Goal: Task Accomplishment & Management: Use online tool/utility

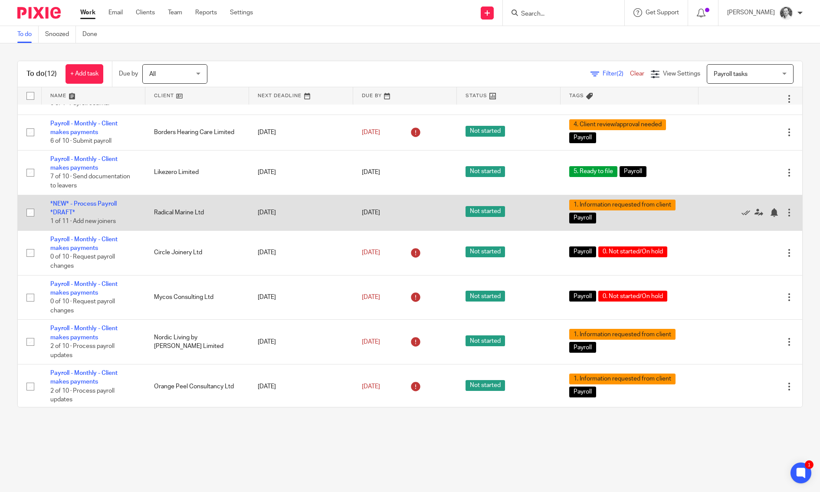
scroll to position [142, 0]
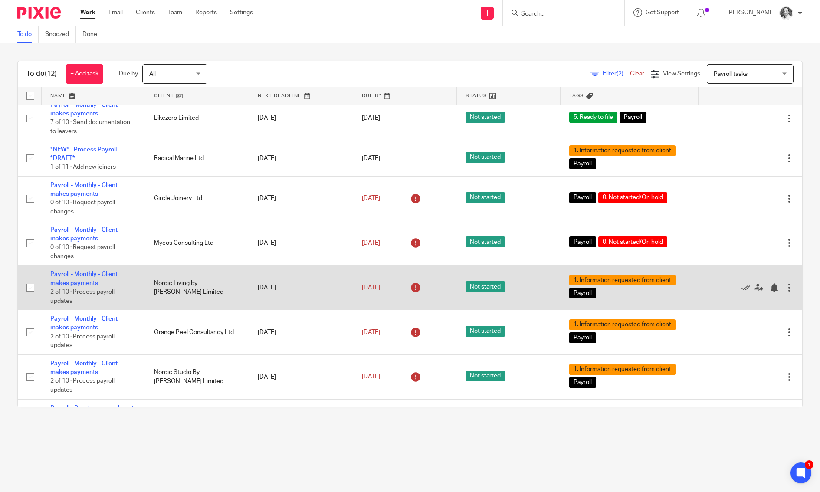
click at [96, 291] on td "Payroll - Monthly - Client makes payments 2 of 10 · Process payroll updates" at bounding box center [94, 288] width 104 height 45
click at [94, 286] on link "Payroll - Monthly - Client makes payments" at bounding box center [83, 278] width 67 height 15
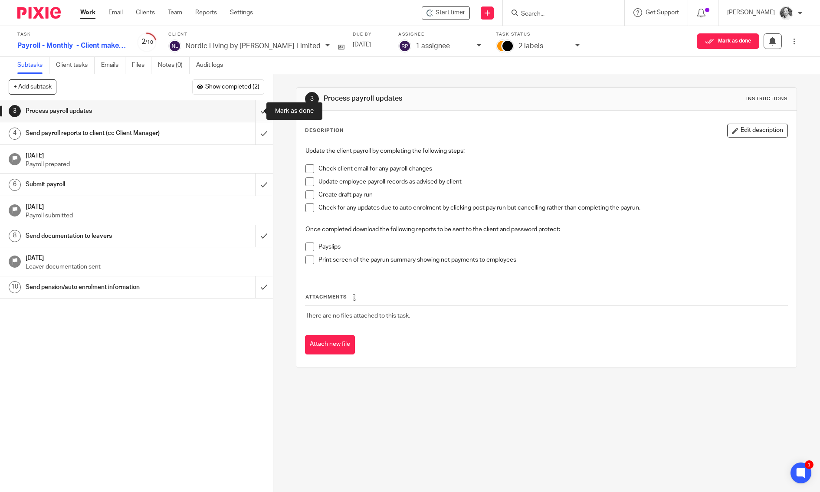
click at [256, 115] on input "submit" at bounding box center [136, 111] width 273 height 22
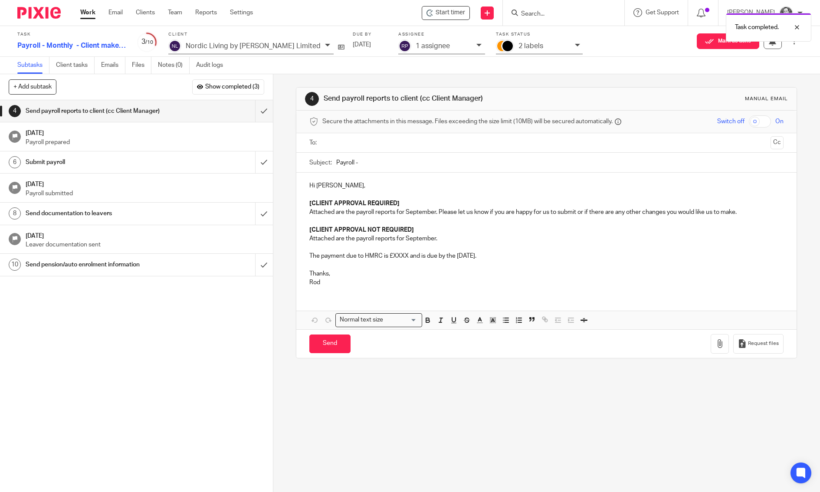
click at [360, 146] on input "text" at bounding box center [546, 143] width 442 height 10
click at [357, 164] on input "Payroll -" at bounding box center [559, 165] width 447 height 20
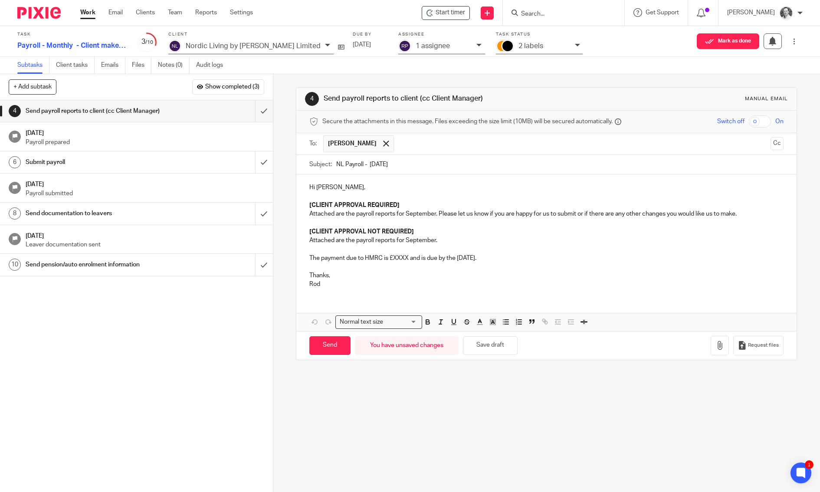
type input "NL Payroll - [DATE]"
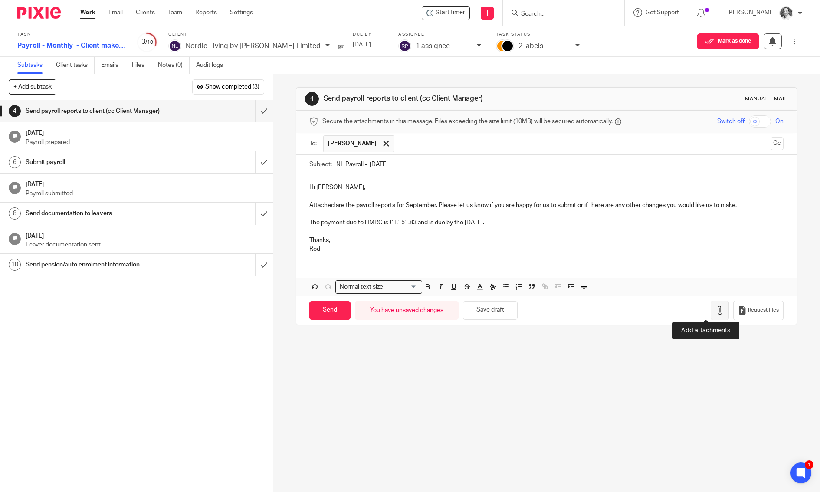
click at [712, 301] on button "button" at bounding box center [720, 311] width 18 height 20
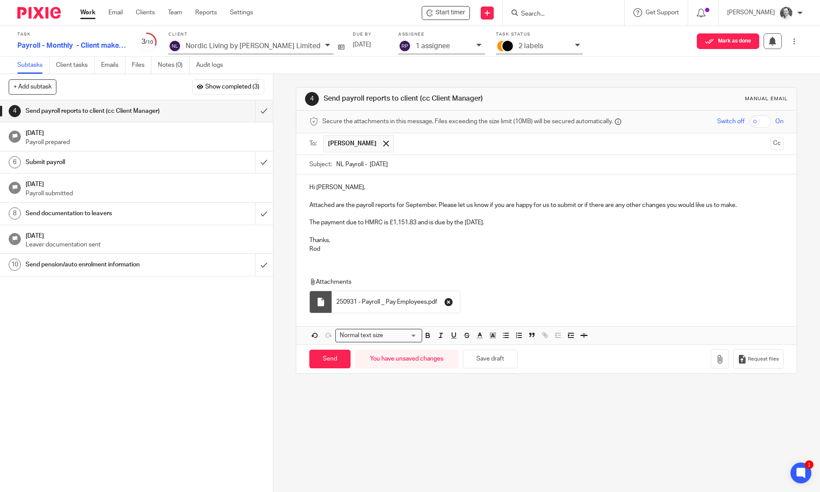
click at [442, 298] on button "button" at bounding box center [449, 302] width 14 height 14
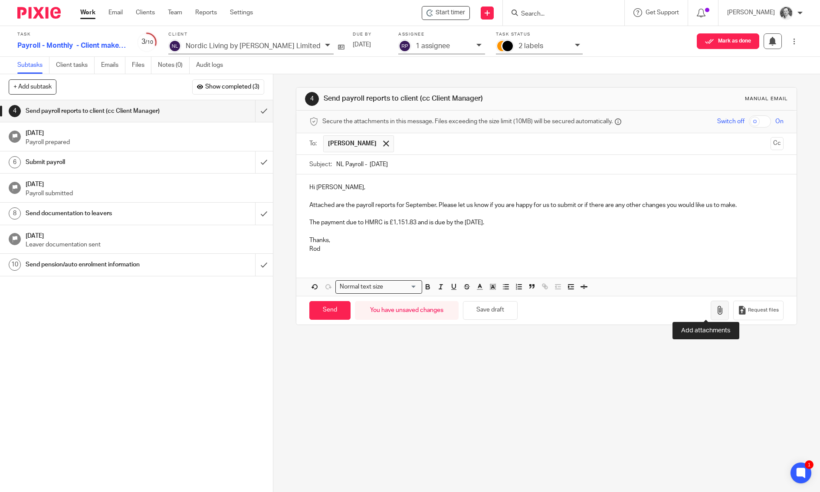
click at [715, 311] on icon "button" at bounding box center [719, 310] width 9 height 9
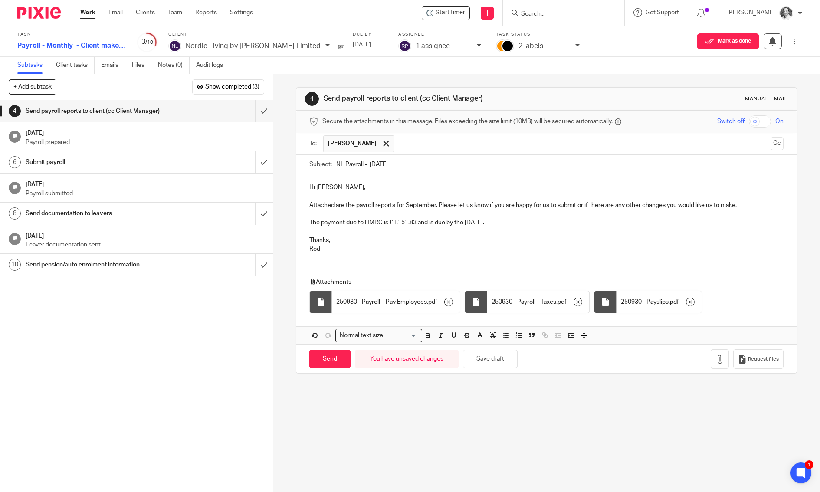
click at [749, 121] on input "checkbox" at bounding box center [760, 121] width 22 height 12
click at [341, 359] on input "Send" at bounding box center [329, 359] width 41 height 19
checkbox input "false"
type input "Sent"
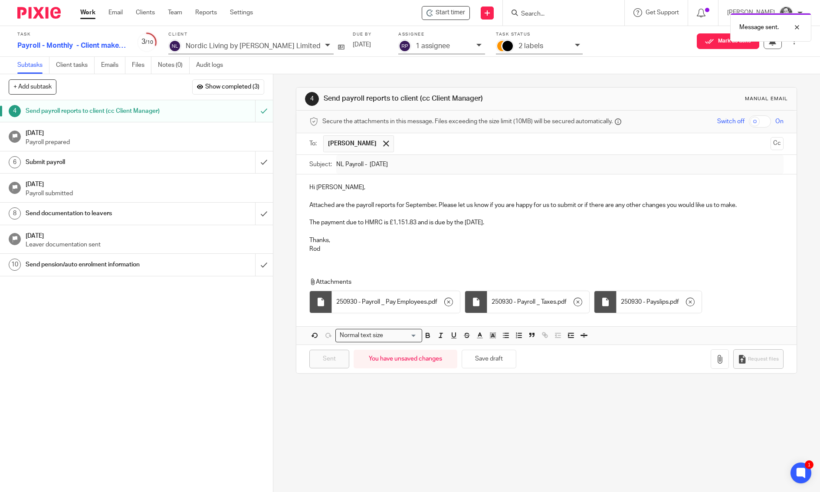
click at [518, 43] on p "2 labels" at bounding box center [530, 46] width 25 height 8
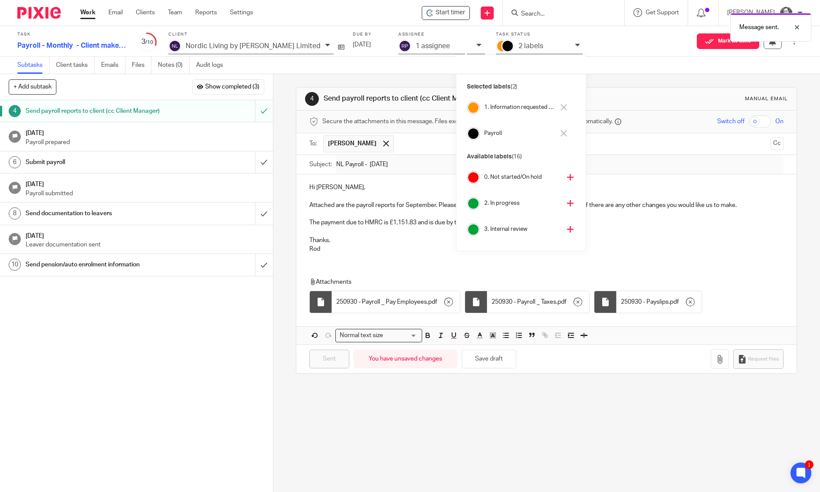
click at [508, 106] on h4 "1. Information requested from client" at bounding box center [519, 107] width 70 height 8
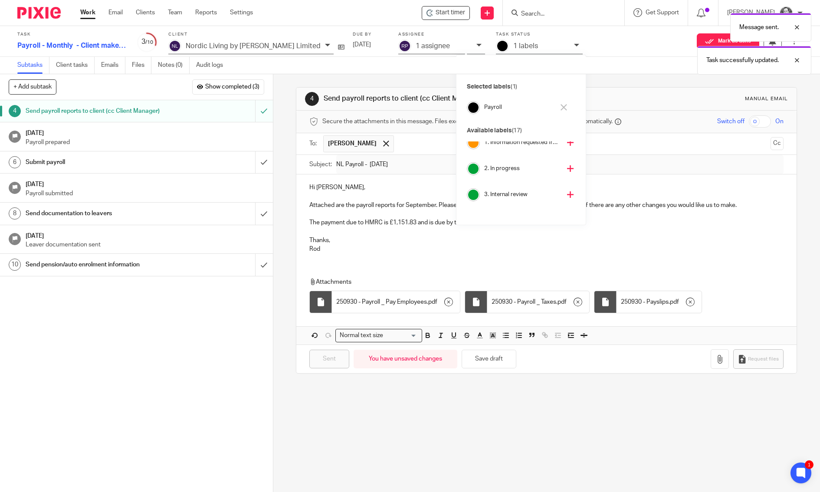
scroll to position [59, 0]
click at [518, 190] on div "4. Client review/approval needed" at bounding box center [521, 197] width 108 height 20
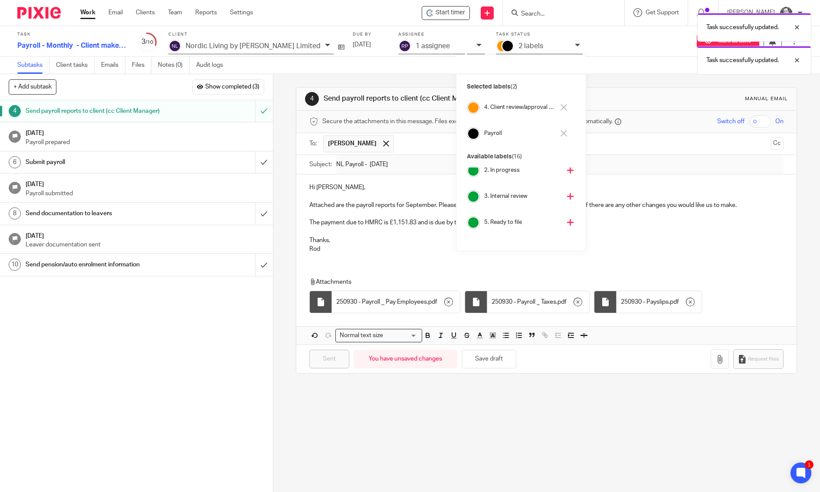
click at [282, 87] on div "4 Send payroll reports to client (cc Client Manager) Manual email Secure the at…" at bounding box center [546, 283] width 547 height 418
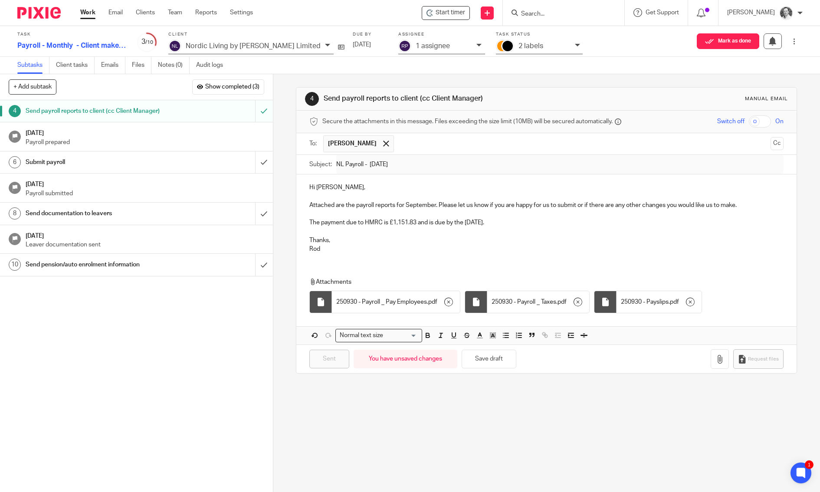
click at [278, 128] on div "4 Send payroll reports to client (cc Client Manager) Manual email Secure the at…" at bounding box center [546, 283] width 547 height 418
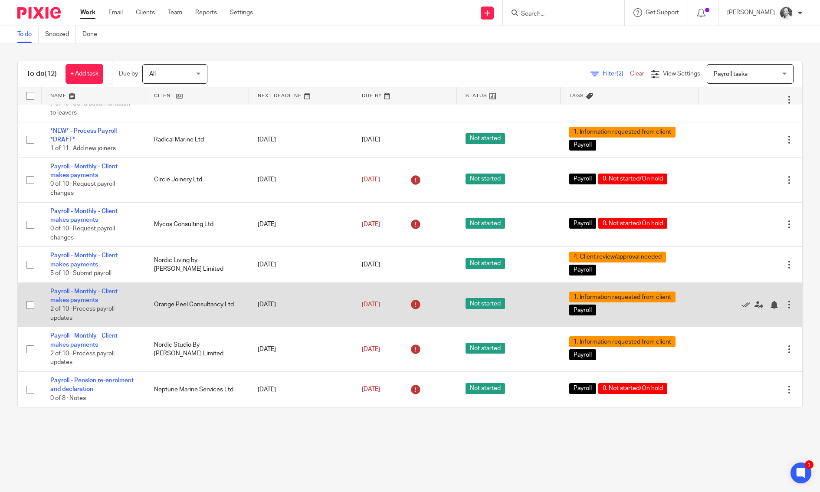
scroll to position [168, 0]
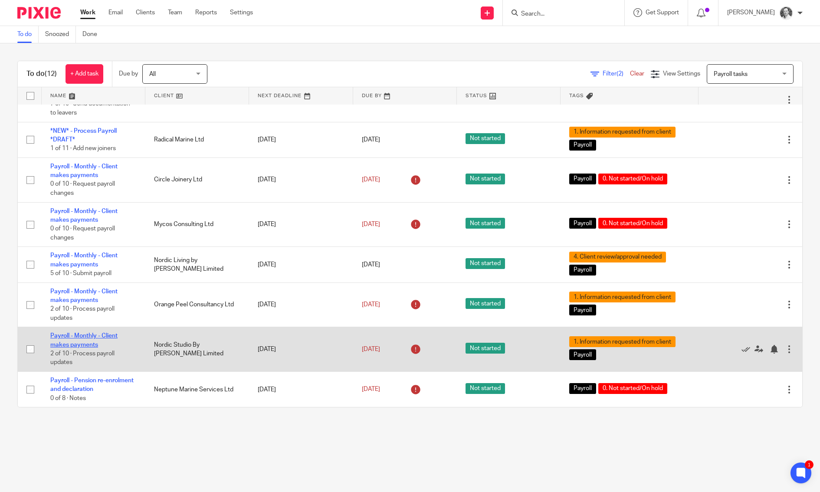
click at [108, 342] on link "Payroll - Monthly - Client makes payments" at bounding box center [83, 340] width 67 height 15
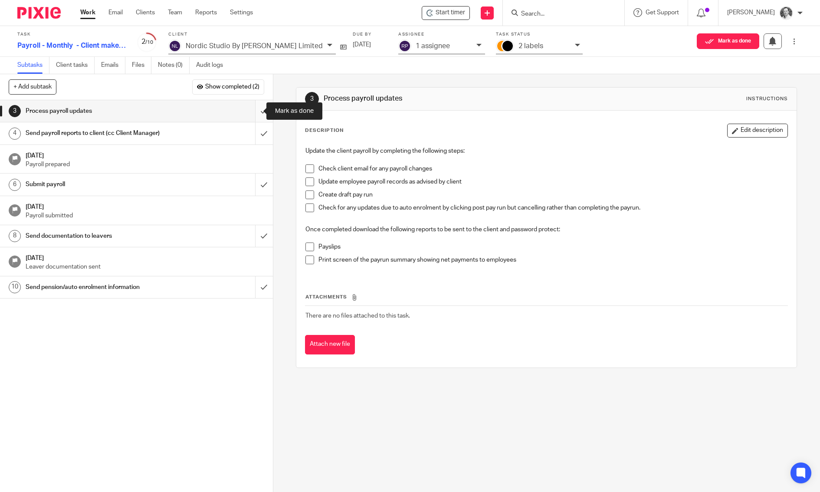
click at [250, 111] on input "submit" at bounding box center [136, 111] width 273 height 22
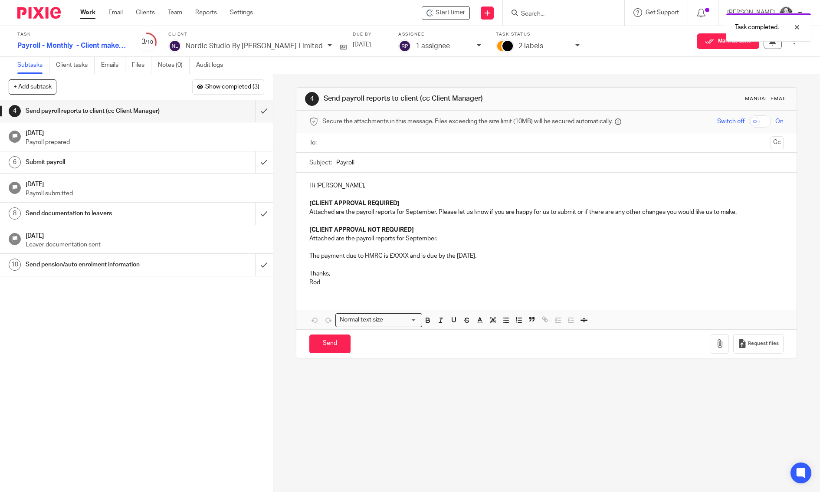
click at [325, 142] on input "text" at bounding box center [546, 143] width 442 height 10
click at [355, 164] on input "Payroll -" at bounding box center [559, 165] width 447 height 20
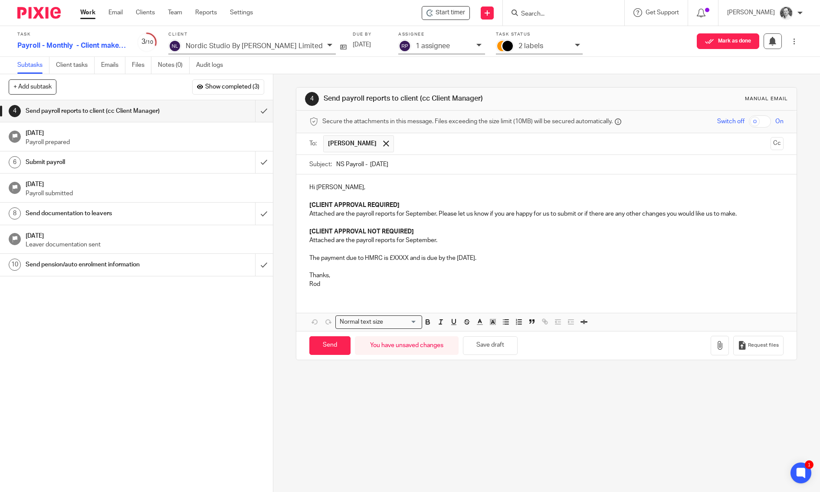
type input "NS Payroll - Sep 25"
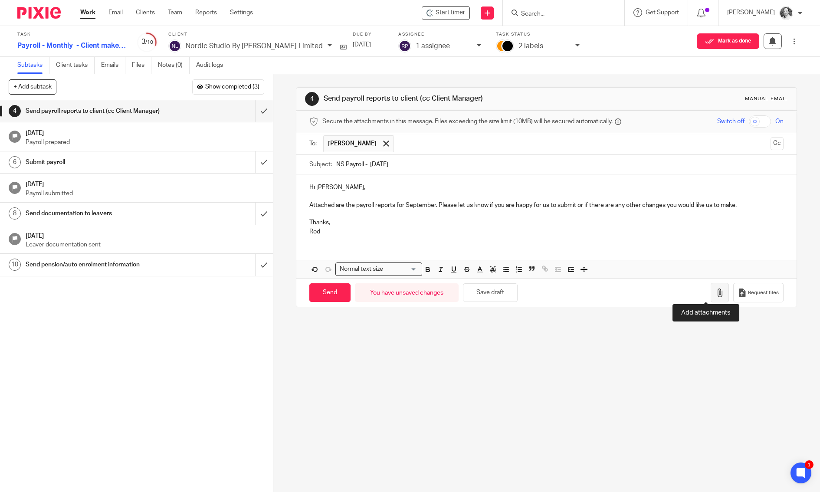
click at [715, 289] on icon "button" at bounding box center [719, 293] width 9 height 9
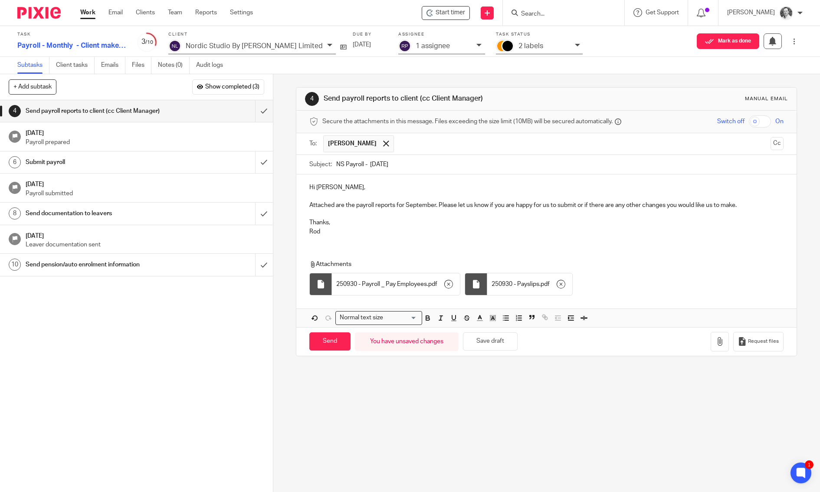
click at [749, 124] on input "checkbox" at bounding box center [760, 121] width 22 height 12
click at [335, 336] on input "Send" at bounding box center [329, 341] width 41 height 19
click at [518, 46] on p "2 labels" at bounding box center [530, 46] width 25 height 8
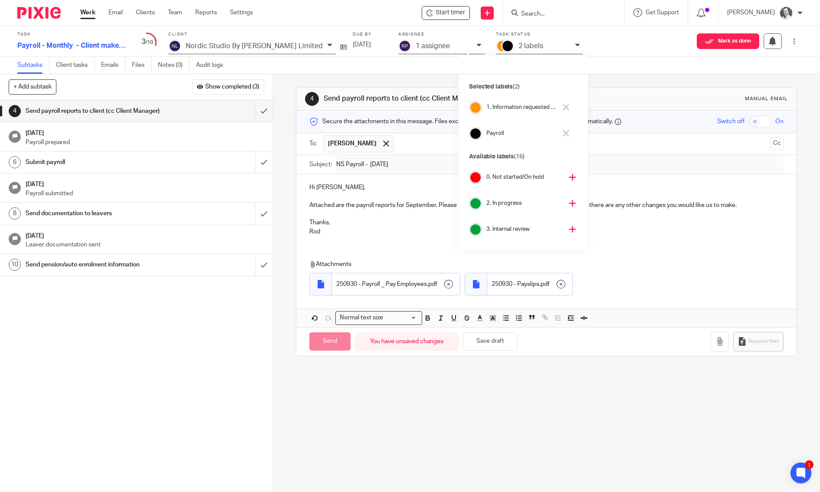
checkbox input "false"
type input "Sent"
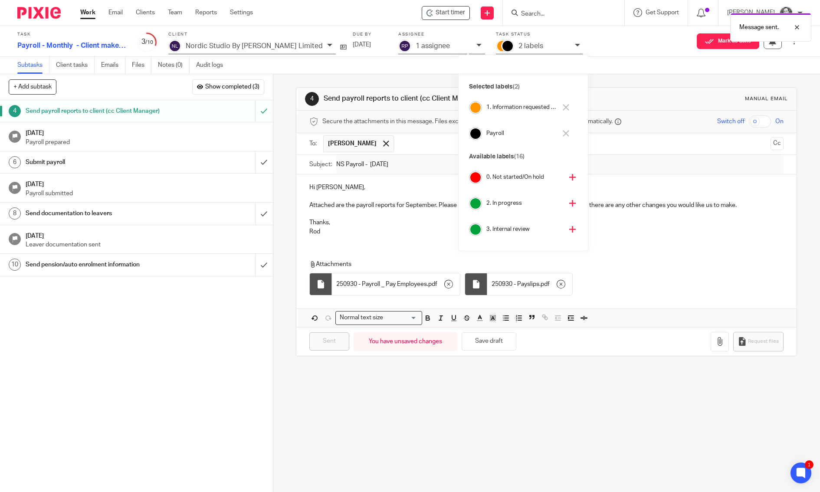
click at [503, 105] on h4 "1. Information requested from client" at bounding box center [521, 107] width 70 height 8
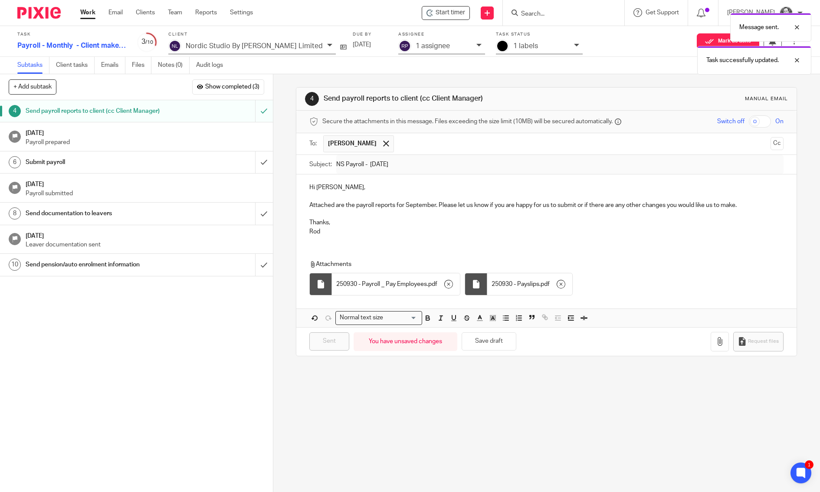
click at [500, 47] on div "Message sent. Task successfully updated." at bounding box center [610, 42] width 401 height 66
click at [495, 46] on div "Message sent. Task successfully updated." at bounding box center [610, 42] width 401 height 66
click at [512, 46] on div "Message sent. Task successfully updated." at bounding box center [610, 42] width 401 height 66
click at [508, 51] on div "Task successfully updated." at bounding box center [610, 42] width 401 height 66
click at [513, 47] on div "1 labels" at bounding box center [541, 46] width 56 height 10
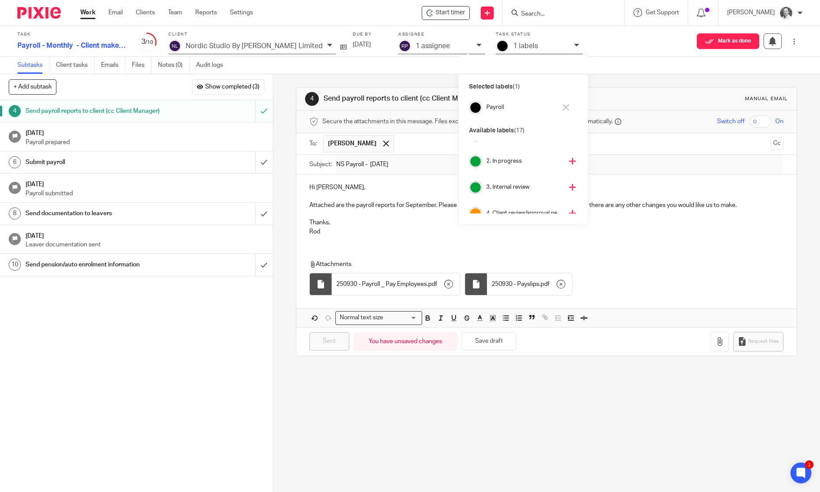
scroll to position [49, 0]
click at [518, 203] on h4 "4. Client review/approval needed" at bounding box center [524, 206] width 76 height 8
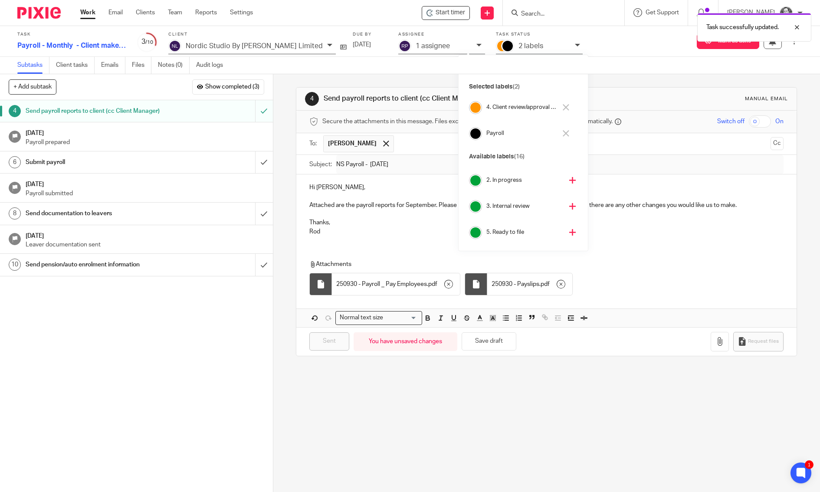
click at [325, 81] on div "4 Send payroll reports to client (cc Client Manager) Manual email Secure the at…" at bounding box center [546, 221] width 501 height 295
